Goal: Information Seeking & Learning: Find specific fact

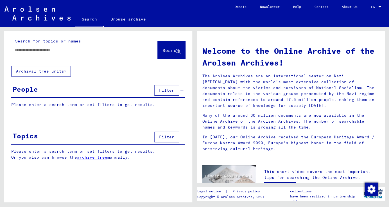
drag, startPoint x: 47, startPoint y: 49, endPoint x: 50, endPoint y: 49, distance: 3.7
click at [48, 48] on input "text" at bounding box center [78, 50] width 126 height 6
type input "*"
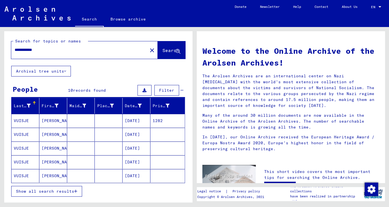
click at [128, 122] on mat-cell "[DATE]" at bounding box center [137, 120] width 28 height 13
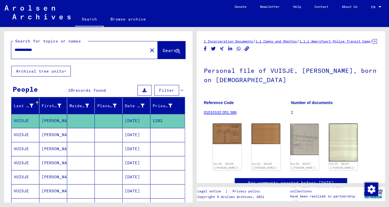
click at [129, 175] on mat-cell "[DATE]" at bounding box center [137, 177] width 28 height 14
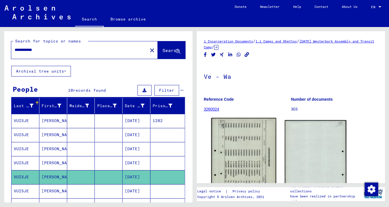
drag, startPoint x: 245, startPoint y: 154, endPoint x: 269, endPoint y: 144, distance: 26.1
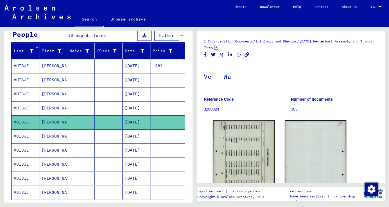
scroll to position [59, 0]
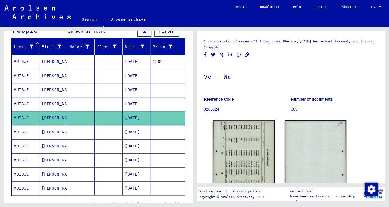
click at [135, 189] on mat-cell "[DATE]" at bounding box center [137, 188] width 28 height 14
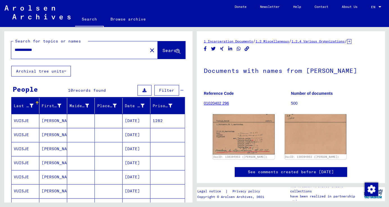
drag, startPoint x: 51, startPoint y: 51, endPoint x: 1, endPoint y: 47, distance: 50.3
click at [1, 47] on div "**********" at bounding box center [97, 114] width 195 height 175
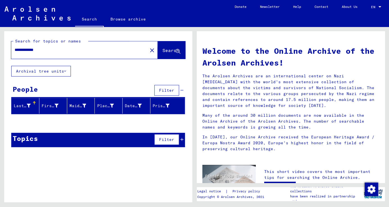
click at [167, 49] on span "Search" at bounding box center [171, 51] width 17 height 6
click at [22, 51] on input "**********" at bounding box center [78, 50] width 126 height 6
click at [163, 51] on span "Search" at bounding box center [171, 51] width 17 height 6
click at [60, 55] on div "**********" at bounding box center [76, 50] width 130 height 13
drag, startPoint x: 48, startPoint y: 46, endPoint x: 50, endPoint y: 49, distance: 3.7
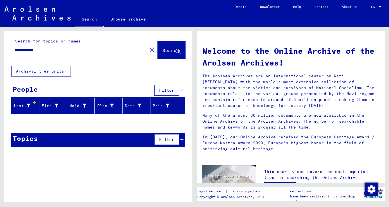
click at [47, 46] on div "**********" at bounding box center [76, 50] width 130 height 13
drag, startPoint x: 48, startPoint y: 49, endPoint x: 6, endPoint y: 47, distance: 42.3
click at [7, 47] on div "**********" at bounding box center [98, 48] width 188 height 35
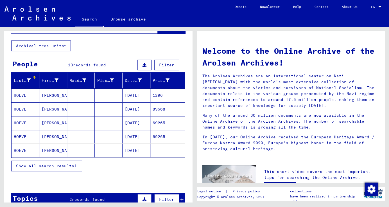
scroll to position [28, 0]
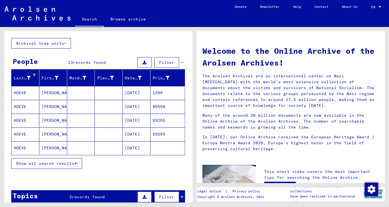
click at [129, 93] on mat-cell "[DATE]" at bounding box center [137, 92] width 28 height 13
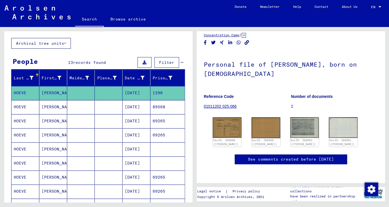
scroll to position [53, 0]
click at [143, 110] on mat-cell "[DATE]" at bounding box center [137, 107] width 28 height 14
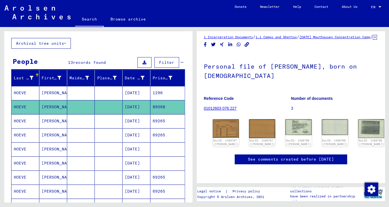
scroll to position [66, 0]
click at [143, 122] on mat-cell "[DATE]" at bounding box center [137, 121] width 28 height 14
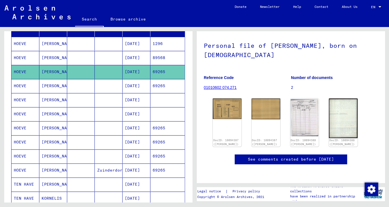
scroll to position [79, 0]
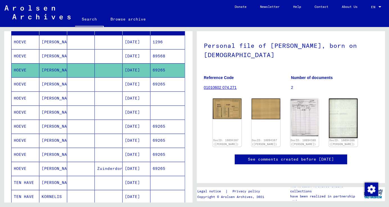
click at [141, 84] on mat-cell "[DATE]" at bounding box center [137, 84] width 28 height 14
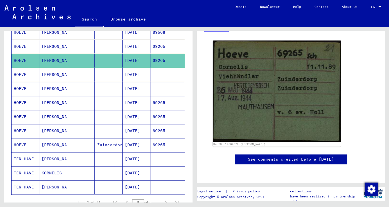
scroll to position [104, 0]
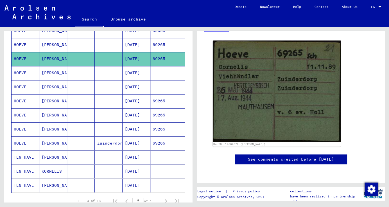
click at [128, 89] on mat-cell "[DATE]" at bounding box center [137, 87] width 28 height 14
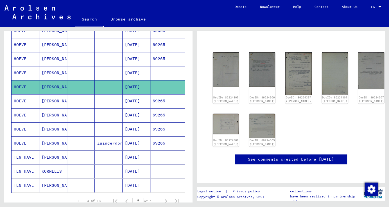
click at [133, 101] on mat-cell "[DATE]" at bounding box center [137, 101] width 28 height 14
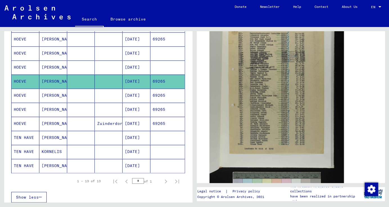
scroll to position [135, 0]
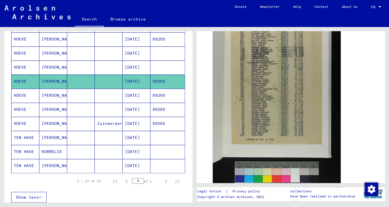
click at [130, 96] on mat-cell "[DATE]" at bounding box center [137, 96] width 28 height 14
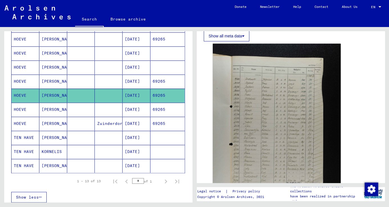
scroll to position [124, 0]
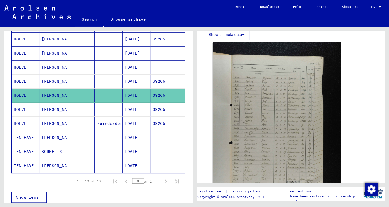
click at [143, 109] on mat-cell "[DATE]" at bounding box center [137, 110] width 28 height 14
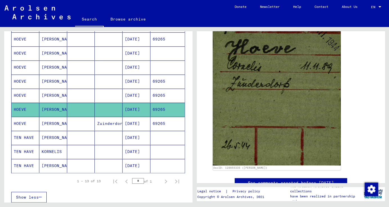
scroll to position [112, 0]
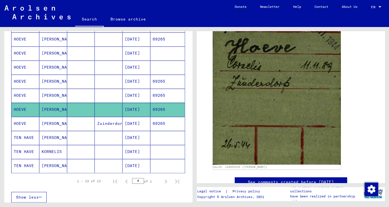
click at [144, 122] on mat-cell "[DATE]" at bounding box center [137, 124] width 28 height 14
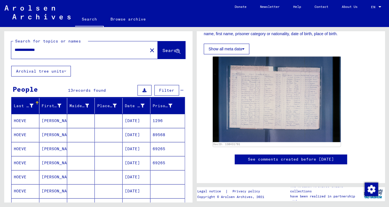
drag, startPoint x: 51, startPoint y: 48, endPoint x: 4, endPoint y: 49, distance: 47.0
click at [6, 49] on div "**********" at bounding box center [98, 48] width 188 height 35
type input "**********"
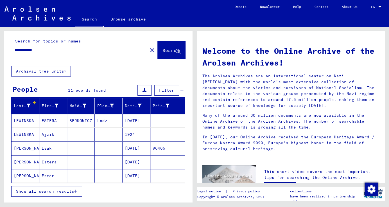
click at [43, 148] on mat-cell "Isak" at bounding box center [53, 147] width 28 height 13
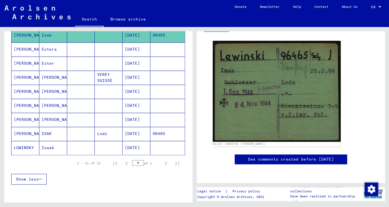
scroll to position [116, 0]
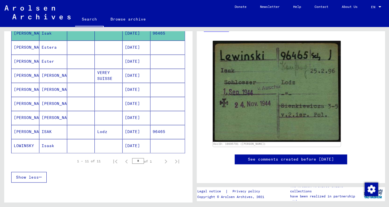
click at [101, 130] on mat-cell "Lodz" at bounding box center [109, 132] width 28 height 14
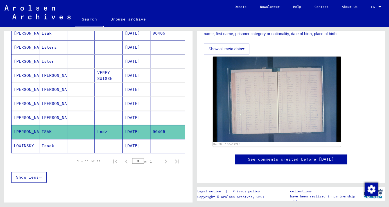
scroll to position [192, 0]
click at [128, 145] on mat-cell "[DATE]" at bounding box center [137, 146] width 28 height 14
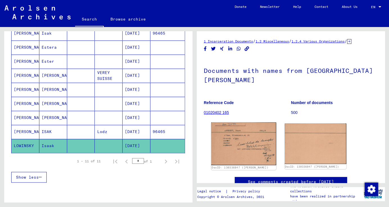
click at [217, 149] on img at bounding box center [243, 143] width 65 height 43
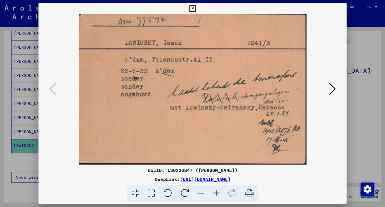
click at [334, 91] on icon at bounding box center [333, 88] width 7 height 13
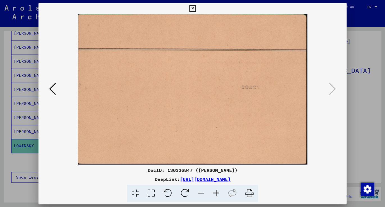
click at [52, 89] on icon at bounding box center [52, 88] width 7 height 13
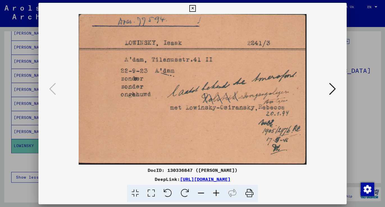
drag, startPoint x: 231, startPoint y: 76, endPoint x: 280, endPoint y: 84, distance: 50.1
click at [360, 105] on div at bounding box center [192, 103] width 385 height 207
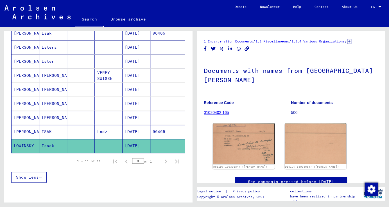
drag, startPoint x: 238, startPoint y: 128, endPoint x: 322, endPoint y: 175, distance: 95.8
drag, startPoint x: 387, startPoint y: 178, endPoint x: 358, endPoint y: 149, distance: 41.0
click at [356, 175] on div "1 Incarceration Documents / 1.2 Miscellaneous / 1.2.4 Various Organizations / […" at bounding box center [292, 114] width 195 height 175
click at [132, 132] on mat-cell "[DATE]" at bounding box center [137, 132] width 28 height 14
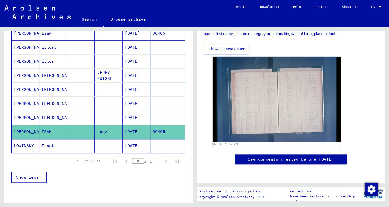
scroll to position [156, 0]
click at [139, 148] on mat-cell "[DATE]" at bounding box center [137, 146] width 28 height 14
